Goal: Transaction & Acquisition: Obtain resource

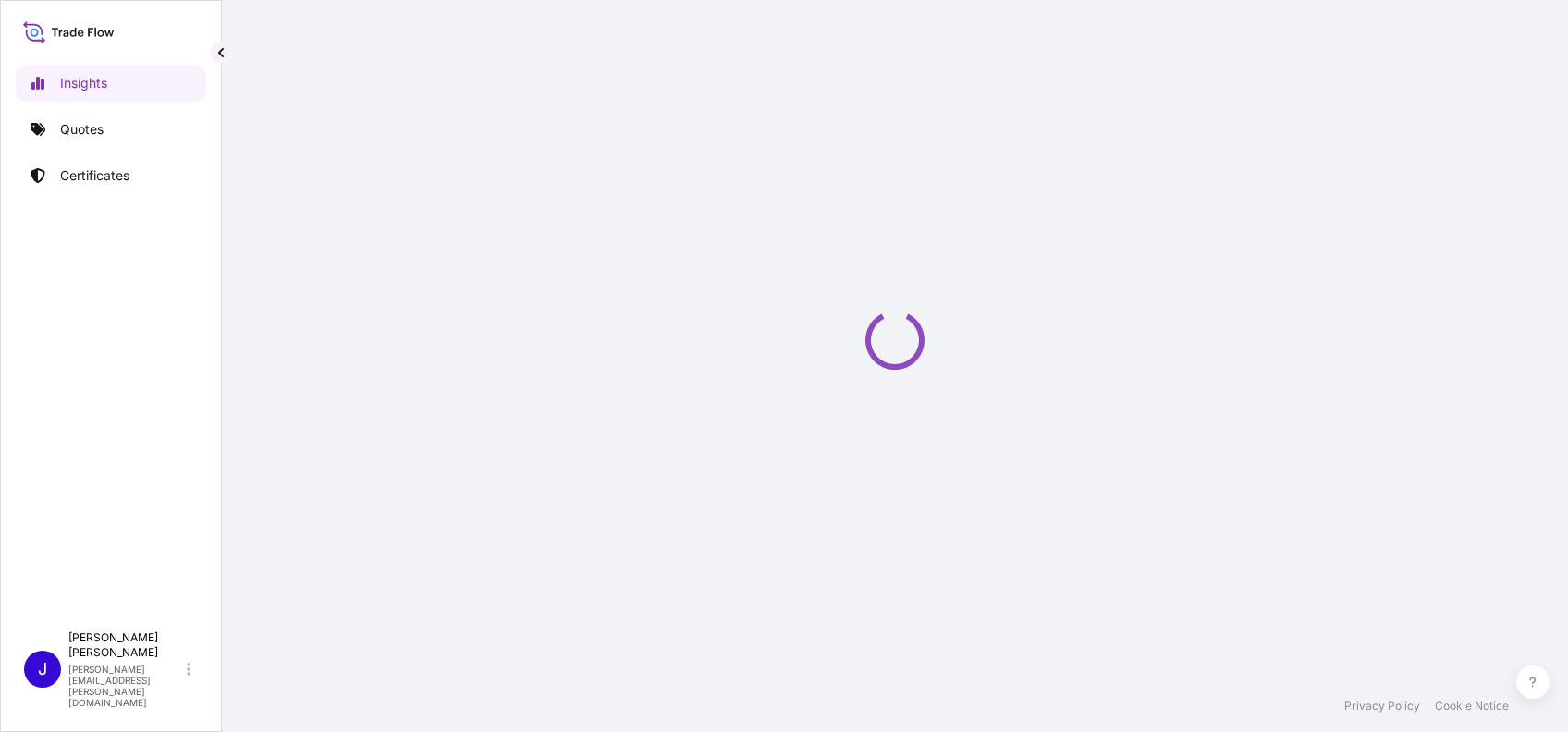
select select "2025"
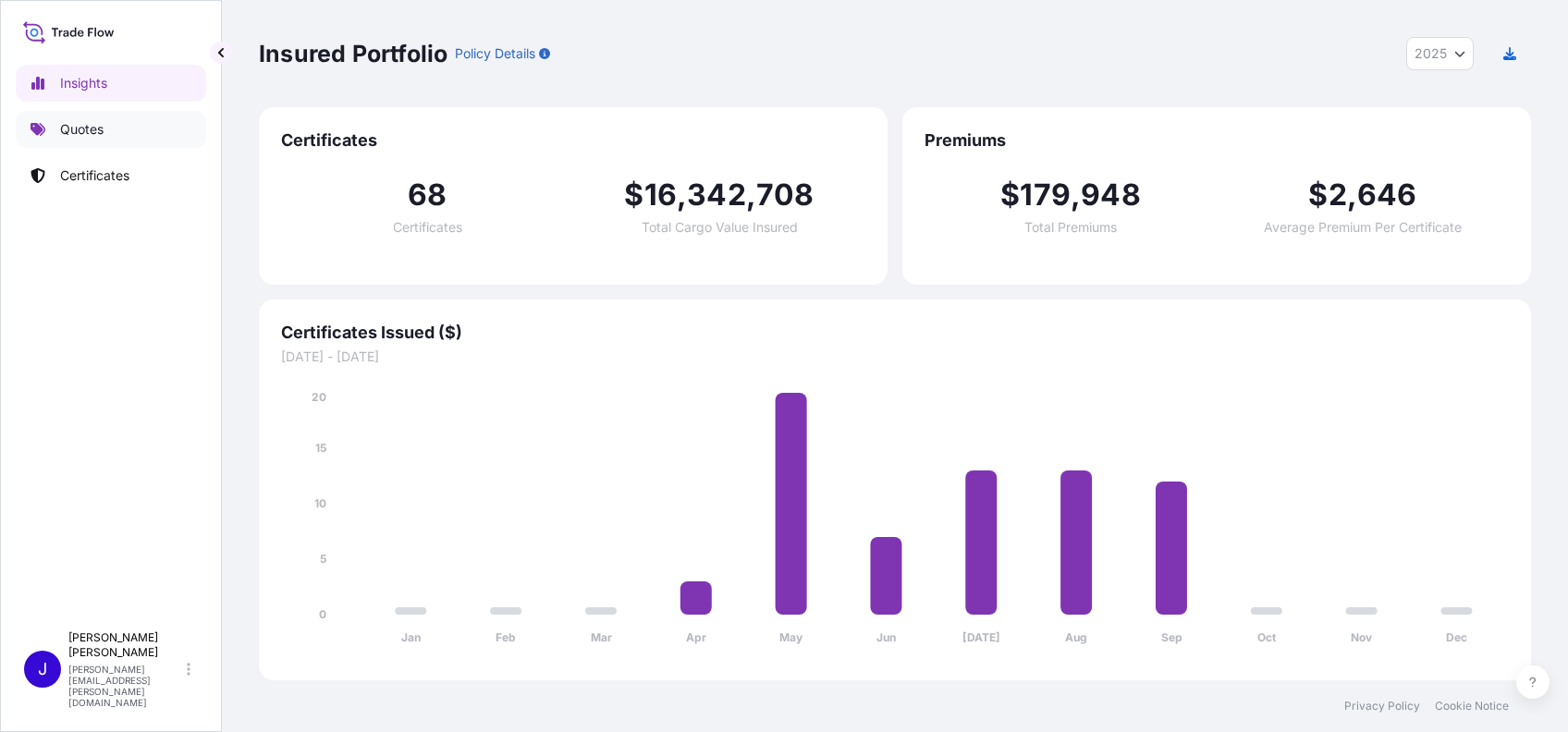
click at [92, 125] on p "Quotes" at bounding box center [81, 129] width 43 height 18
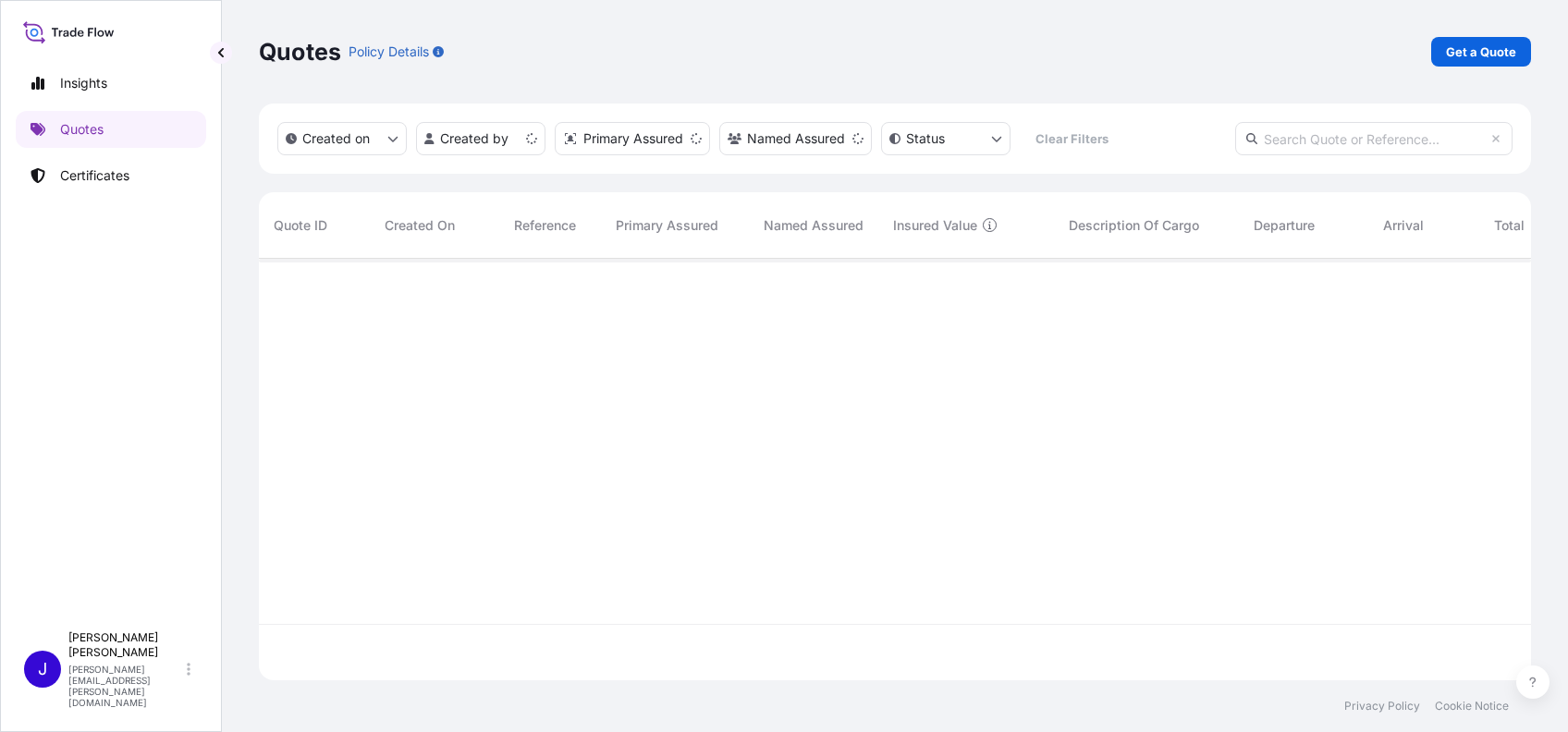
scroll to position [412, 1253]
click at [1486, 55] on p "Get a Quote" at bounding box center [1481, 51] width 70 height 18
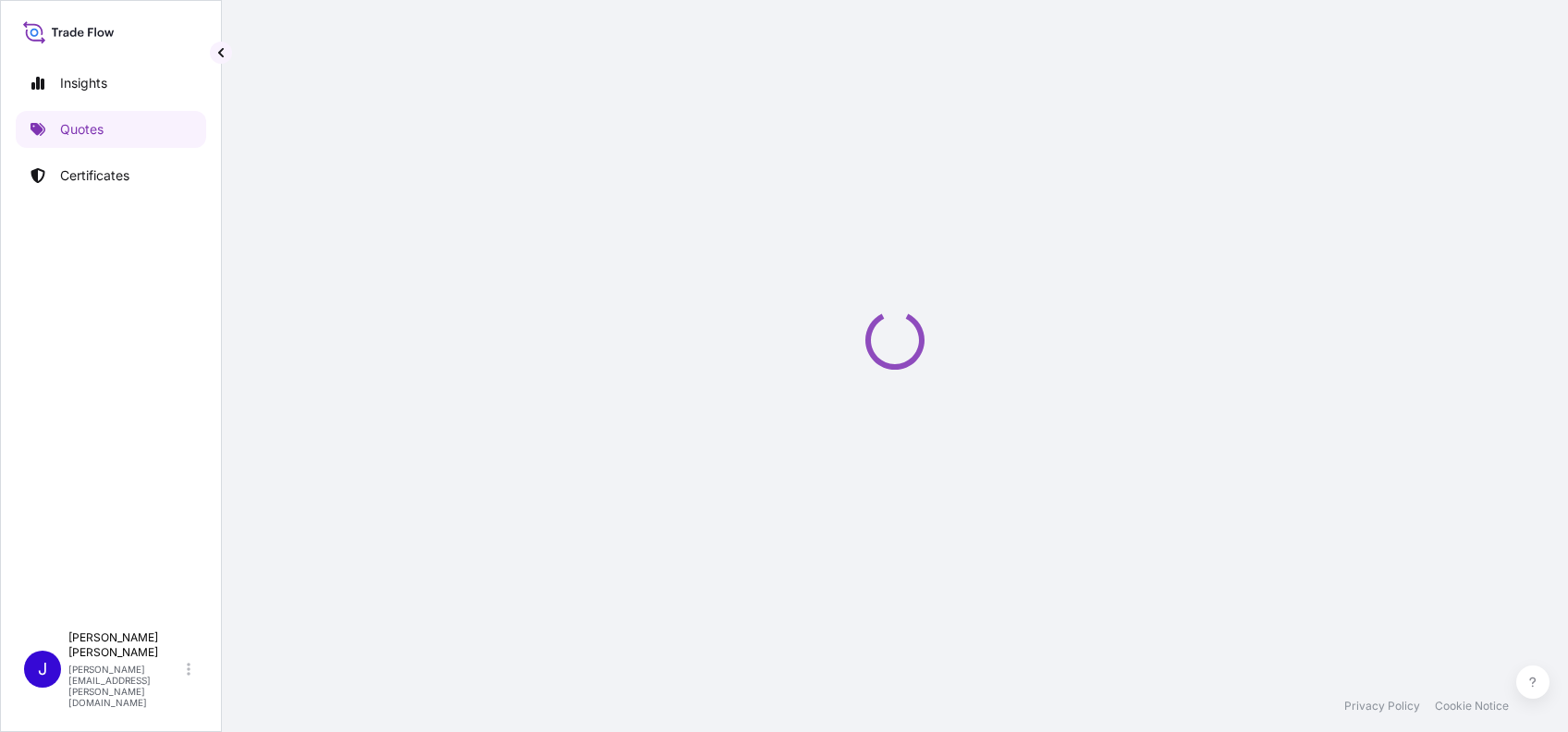
select select "Ocean Vessel"
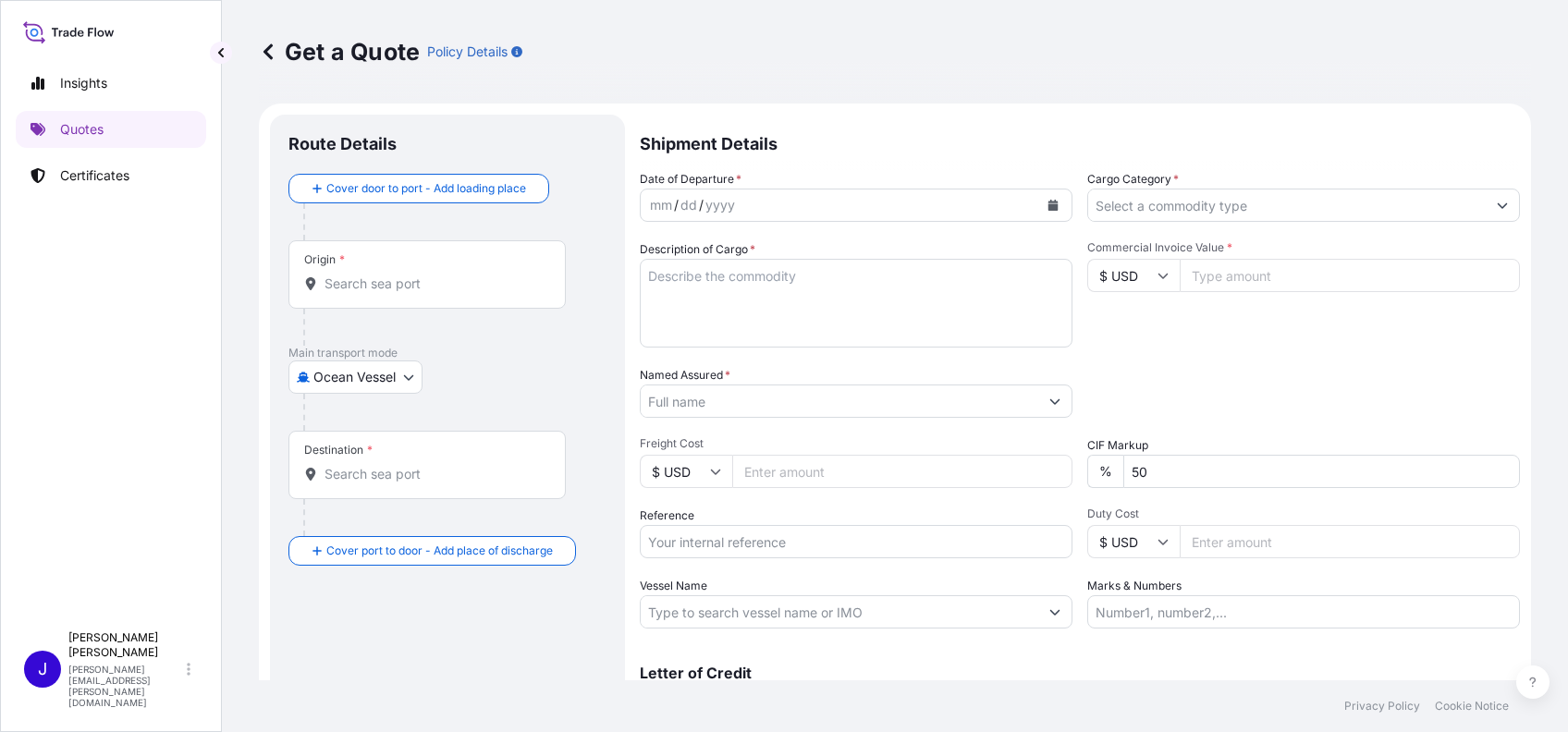
scroll to position [30, 0]
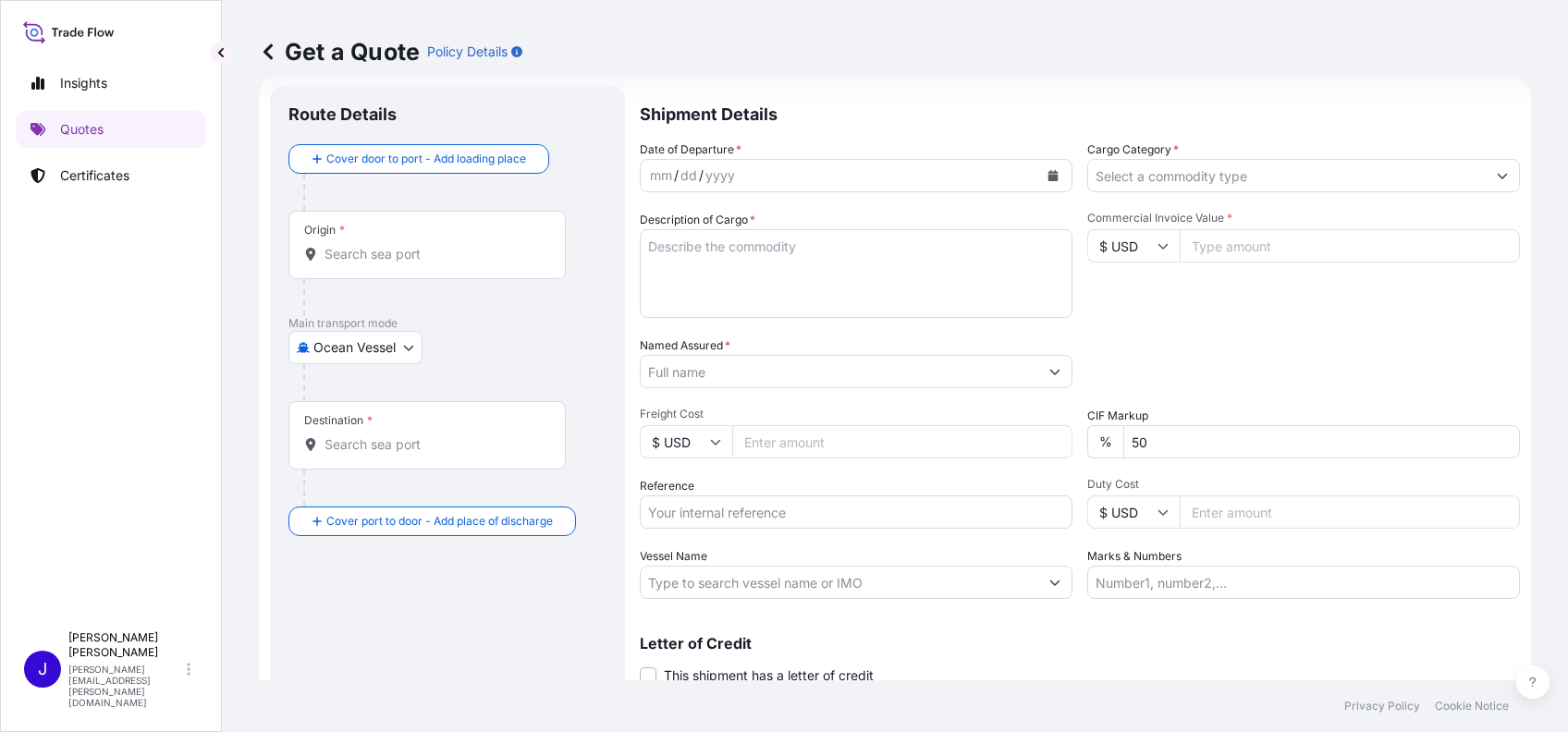
click at [1254, 243] on input "Commercial Invoice Value *" at bounding box center [1349, 246] width 340 height 34
click at [1208, 331] on div "Date of Departure * mm / dd / yyyy Cargo Category * Description of Cargo * Comm…" at bounding box center [1079, 370] width 880 height 458
click at [1231, 249] on input "10000" at bounding box center [1349, 246] width 340 height 34
type input "100000"
click at [1221, 342] on div "Packing Category Type to search a container mode Please select a primary mode o…" at bounding box center [1303, 362] width 433 height 52
